Goal: Information Seeking & Learning: Find specific page/section

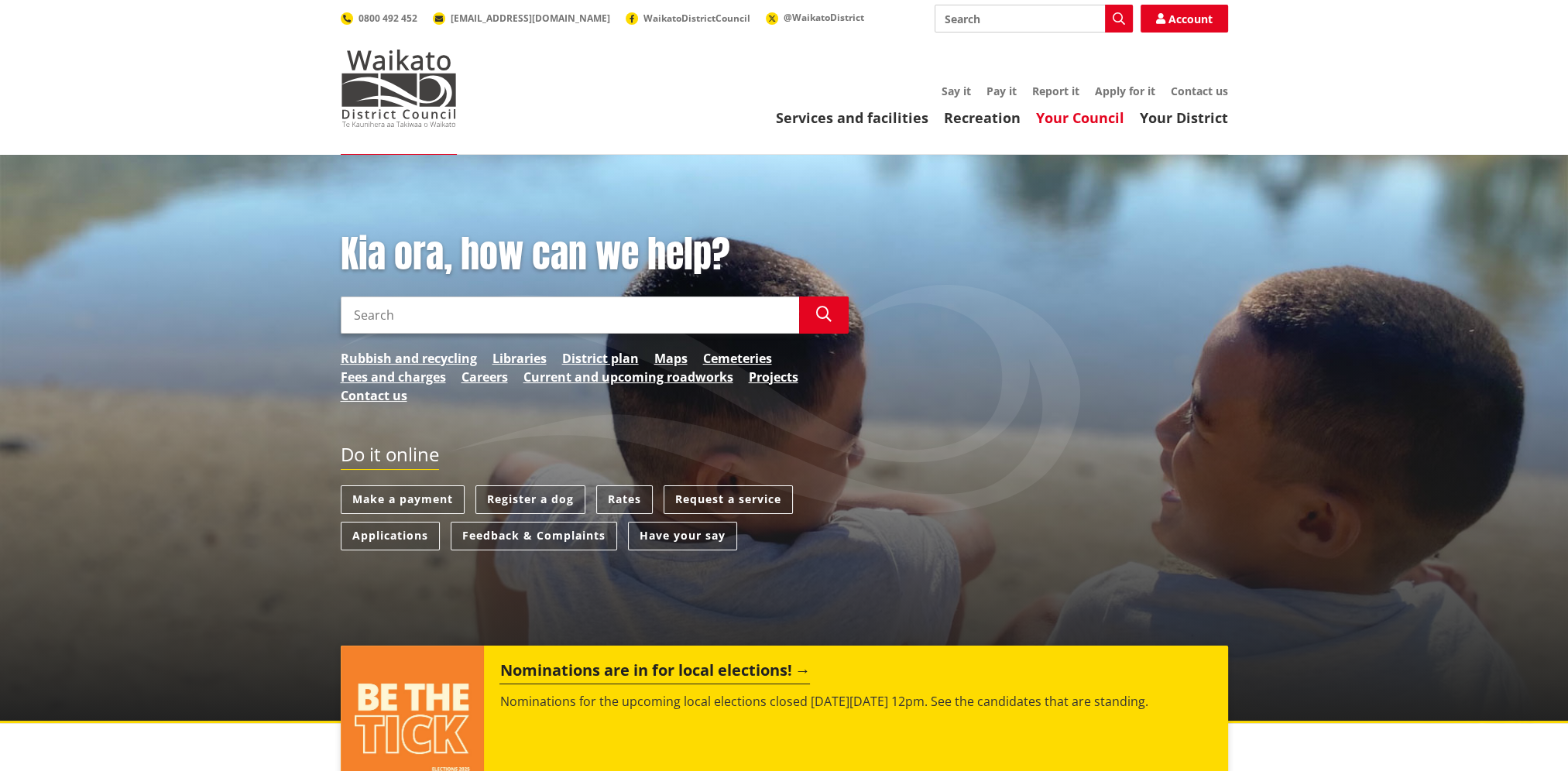
click at [1053, 118] on link "Your Council" at bounding box center [1080, 117] width 88 height 19
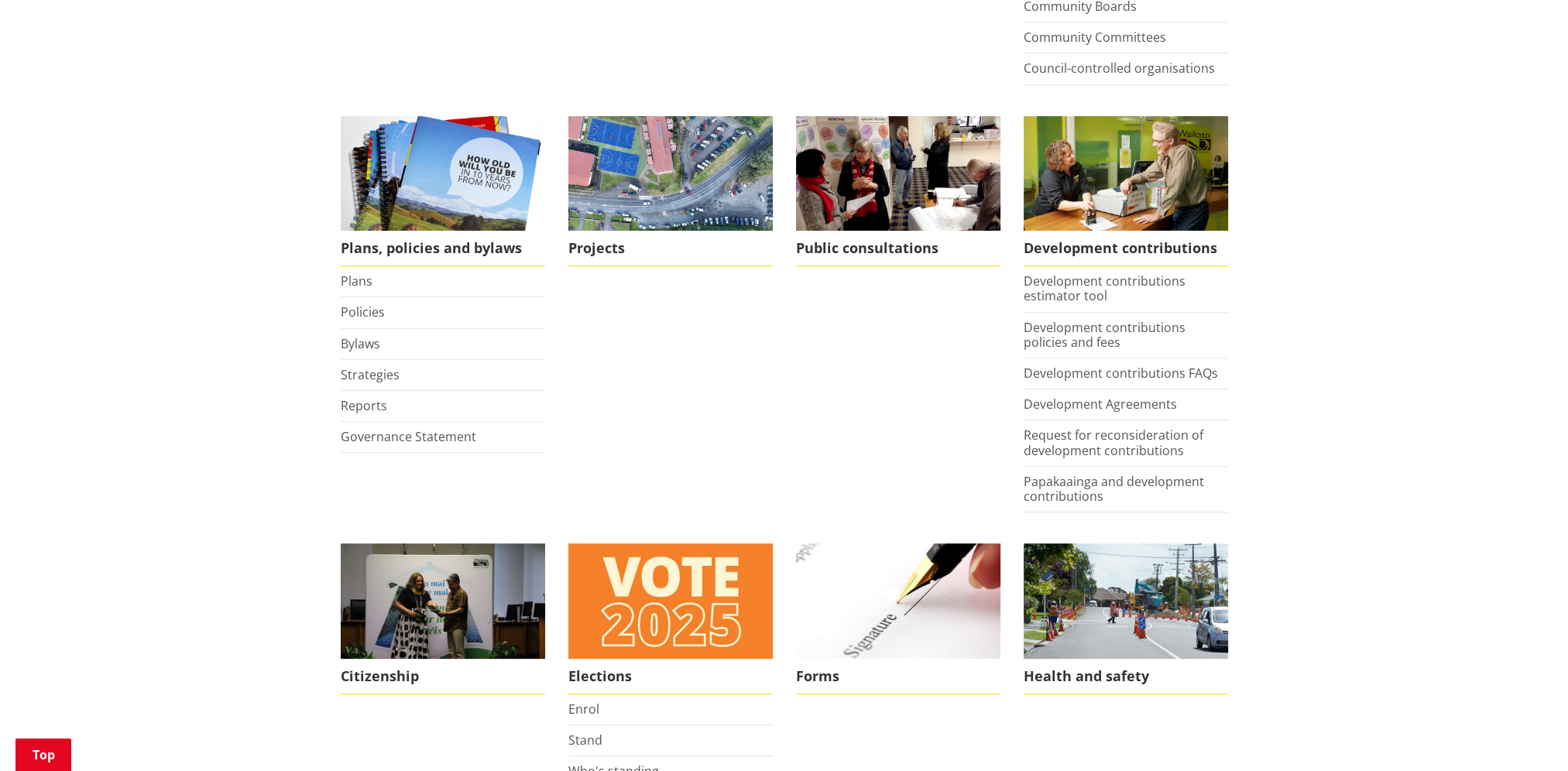
scroll to position [620, 0]
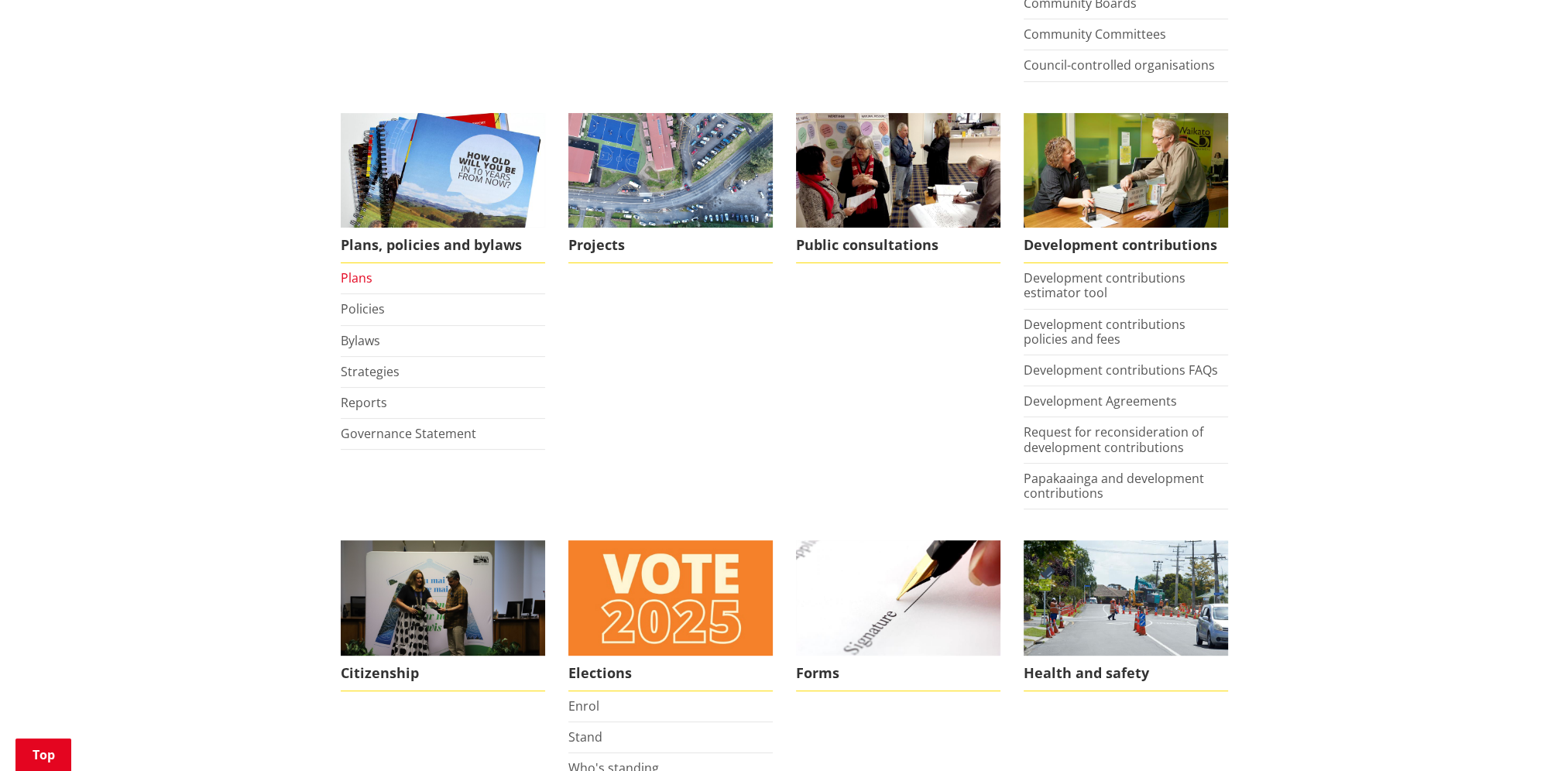
click at [362, 277] on link "Plans" at bounding box center [356, 277] width 32 height 17
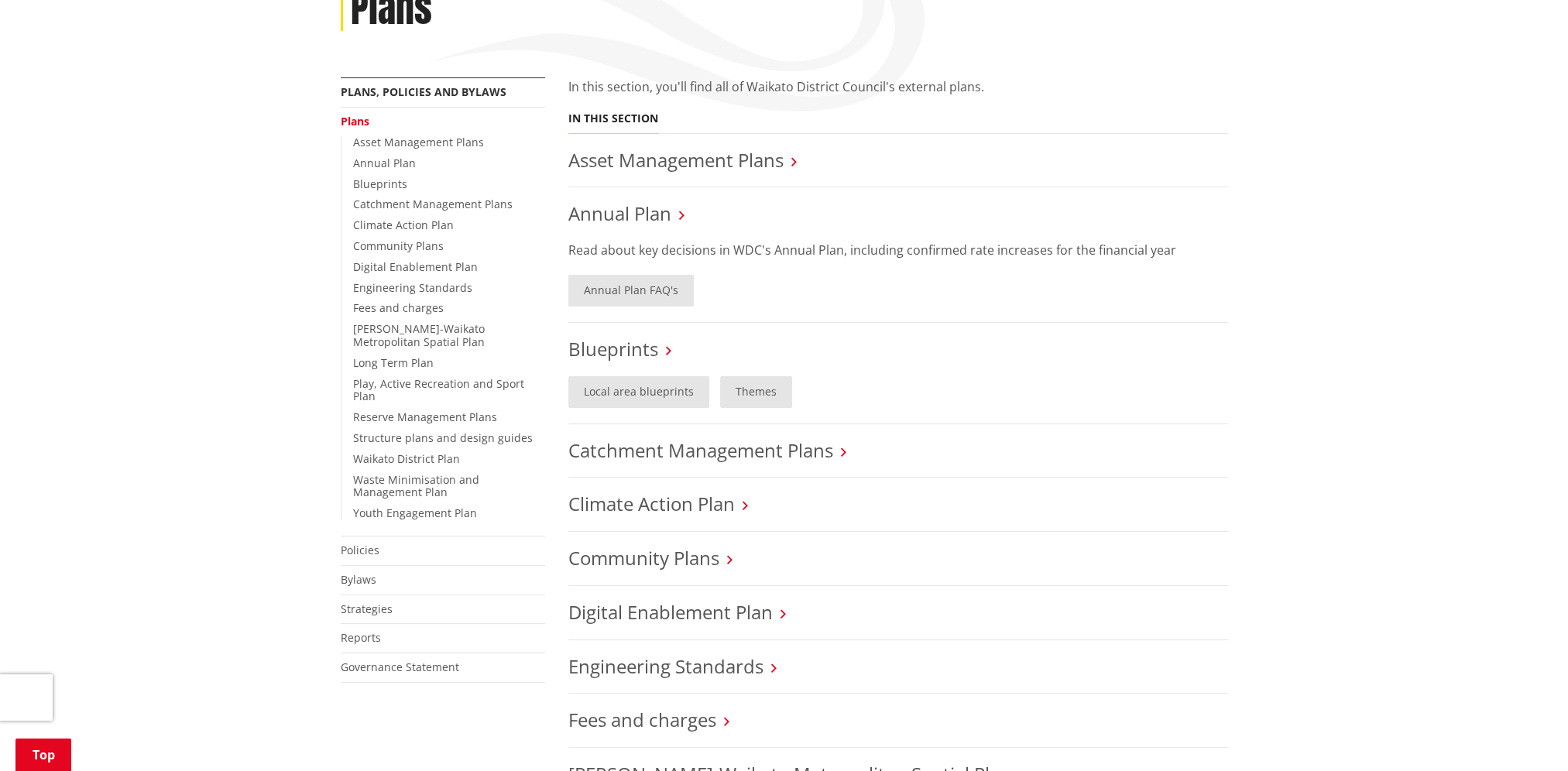
scroll to position [232, 0]
click at [702, 167] on link "Asset Management Plans" at bounding box center [676, 163] width 216 height 25
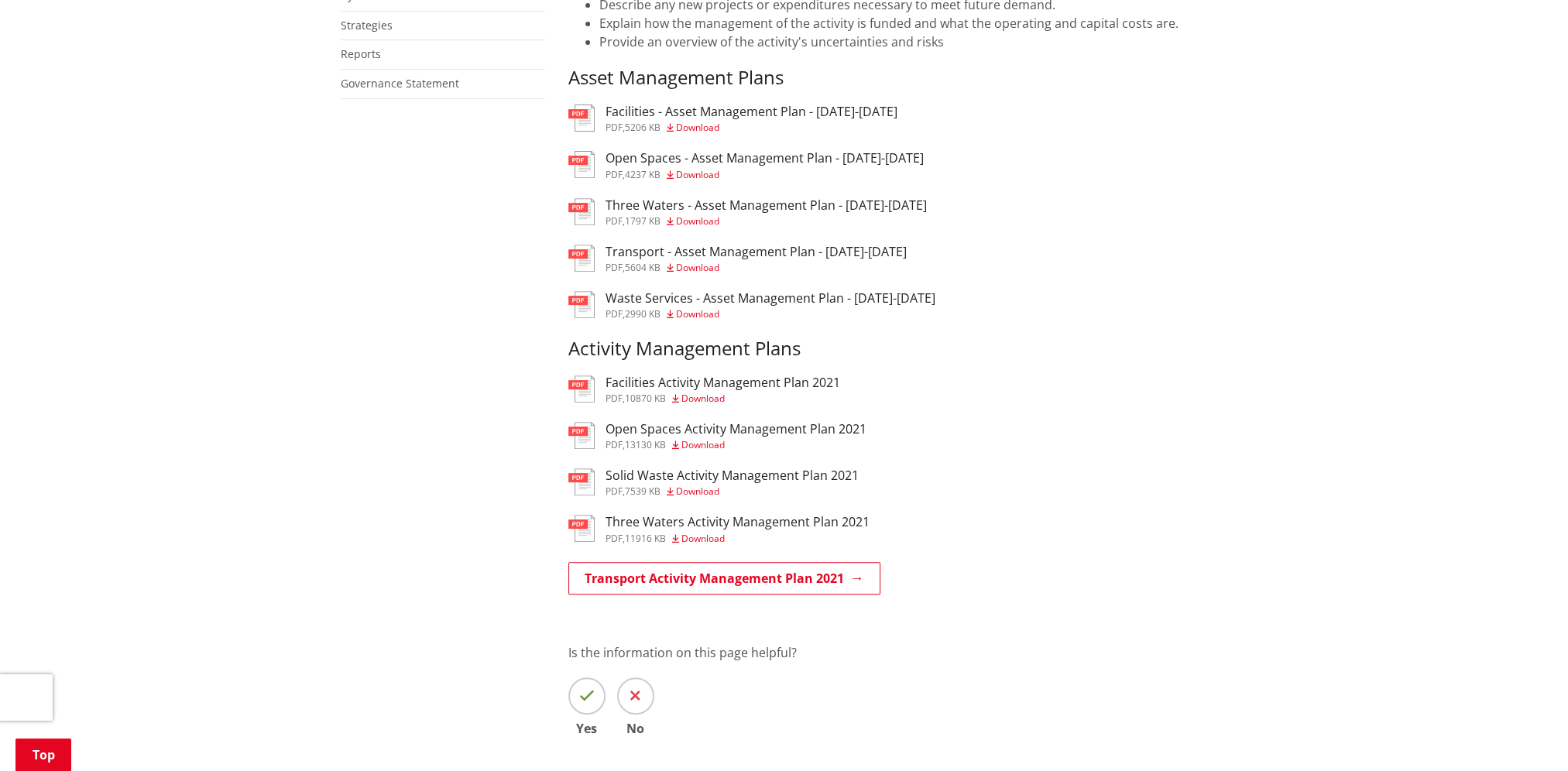
scroll to position [852, 0]
